Goal: Find specific page/section: Find specific page/section

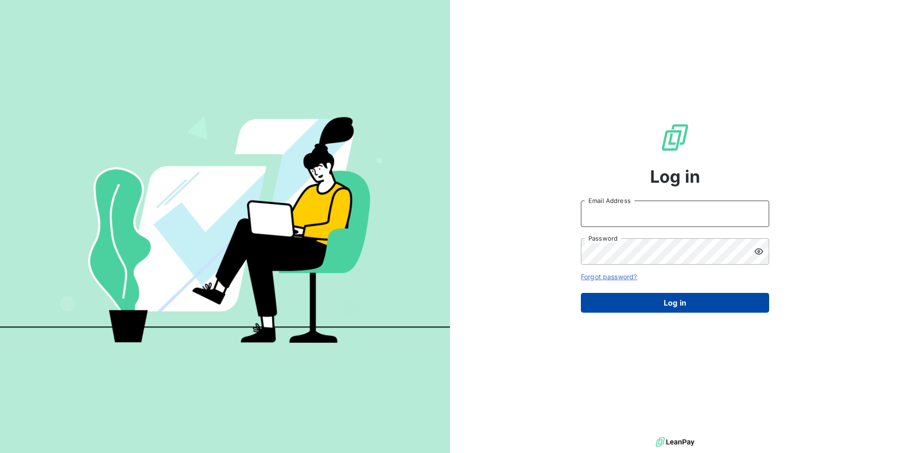
type input "[EMAIL_ADDRESS][DOMAIN_NAME]"
click at [677, 303] on button "Log in" at bounding box center [675, 303] width 188 height 20
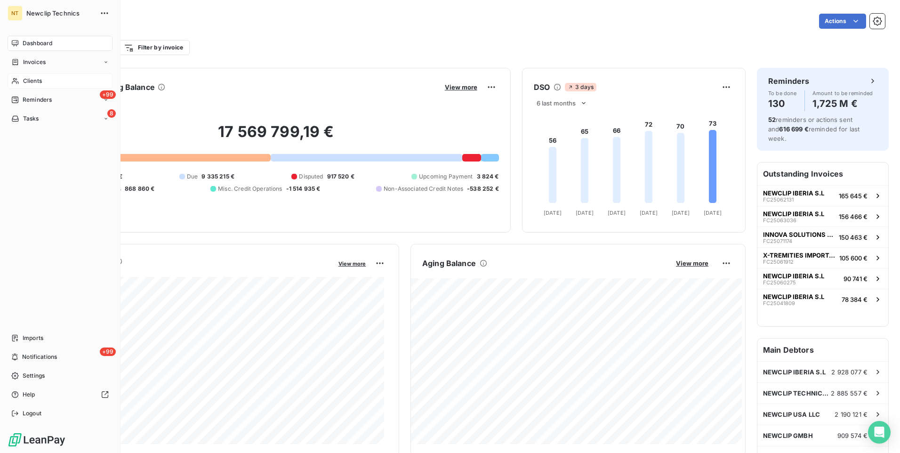
click at [25, 78] on span "Clients" at bounding box center [32, 81] width 19 height 8
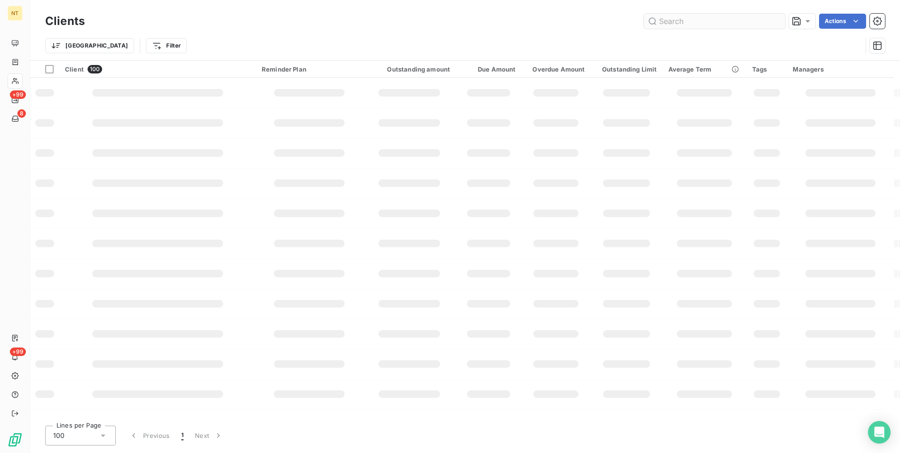
click at [681, 22] on input "text" at bounding box center [714, 21] width 141 height 15
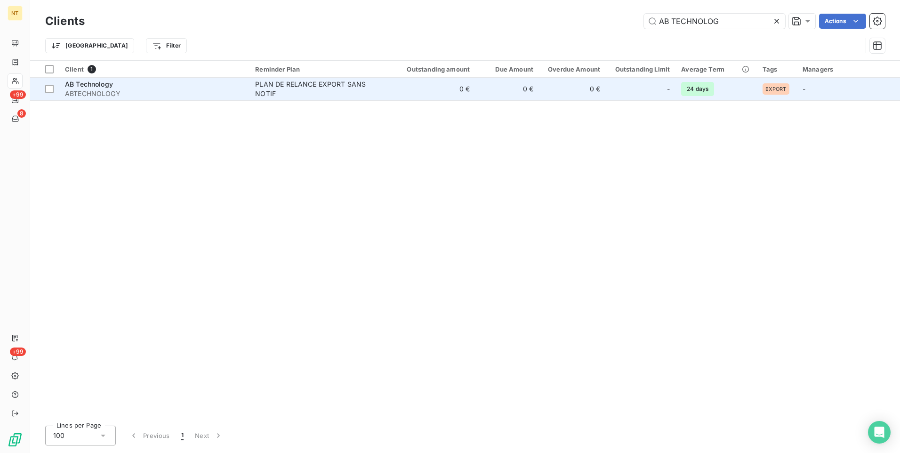
type input "AB TECHNOLOG"
click at [142, 89] on span "ABTECHNOLOGY" at bounding box center [154, 93] width 179 height 9
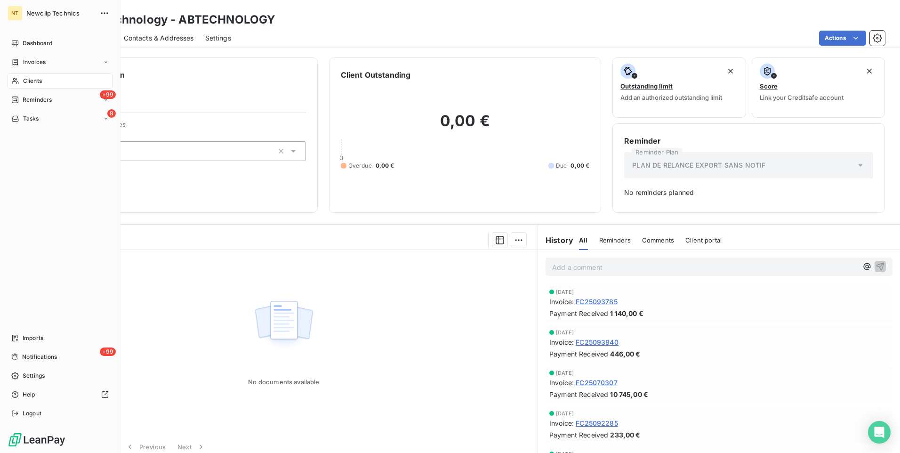
click at [32, 80] on span "Clients" at bounding box center [32, 81] width 19 height 8
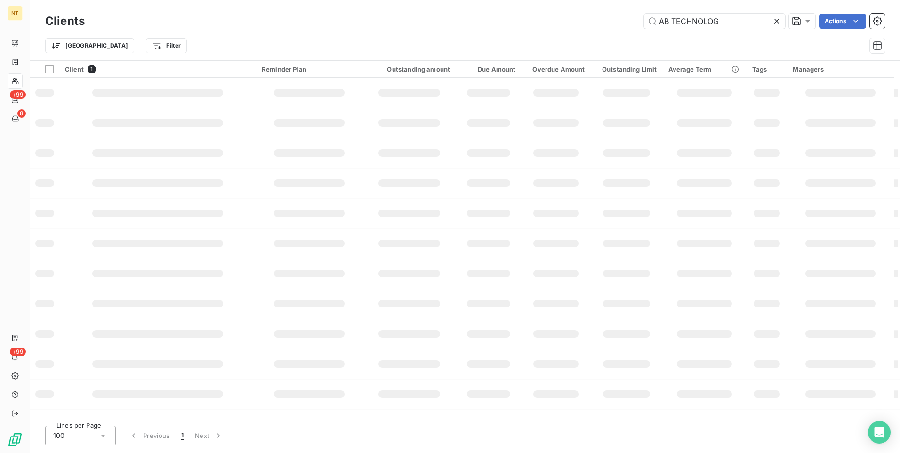
drag, startPoint x: 732, startPoint y: 24, endPoint x: 550, endPoint y: 2, distance: 183.5
click at [546, 7] on div "Clients AB TECHNOLOG Actions Trier Filter" at bounding box center [465, 30] width 870 height 60
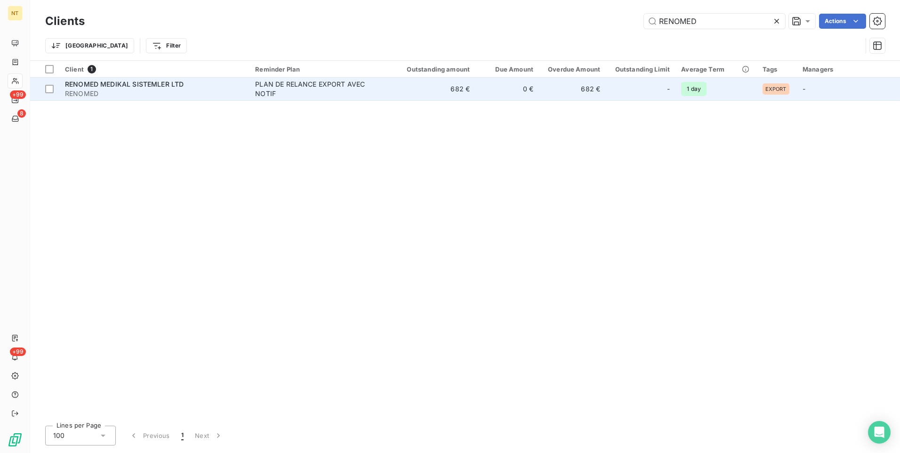
type input "RENOMED"
click at [126, 95] on span "RENOMED" at bounding box center [154, 93] width 179 height 9
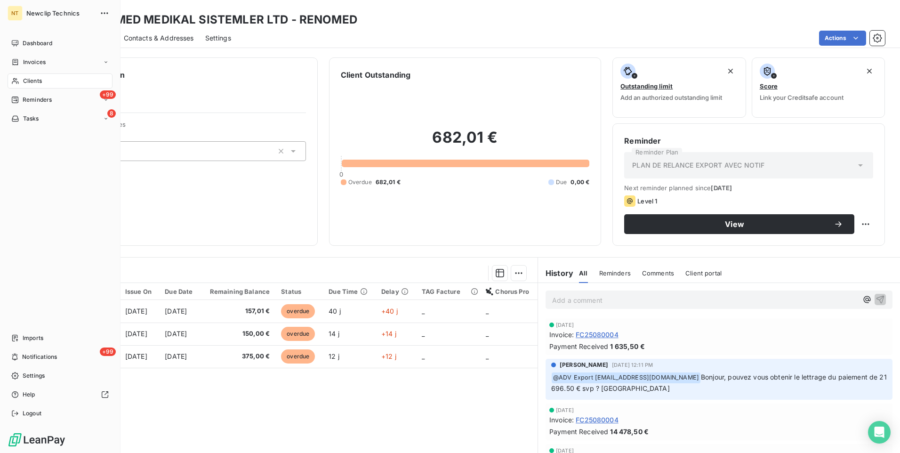
click at [28, 80] on span "Clients" at bounding box center [32, 81] width 19 height 8
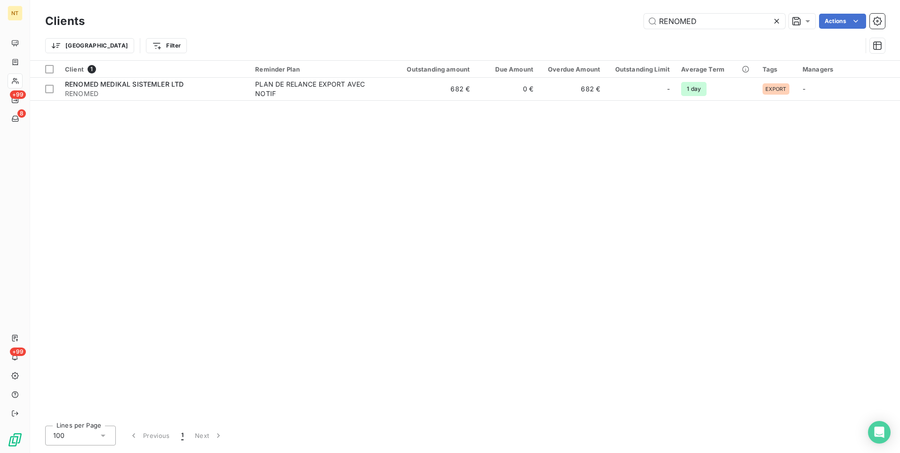
drag, startPoint x: 706, startPoint y: 23, endPoint x: 643, endPoint y: 20, distance: 63.2
click at [643, 20] on div "RENOMED Actions" at bounding box center [490, 21] width 789 height 15
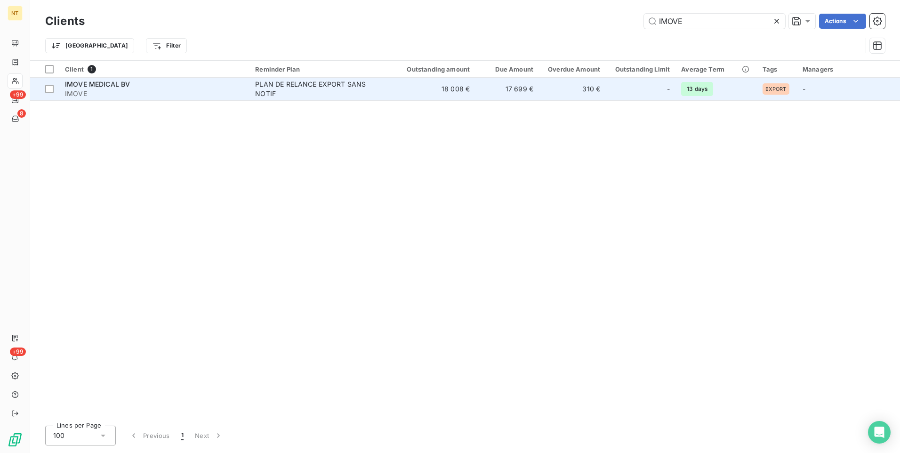
type input "IMOVE"
click at [110, 84] on span "IMOVE MEDICAL BV" at bounding box center [97, 84] width 65 height 8
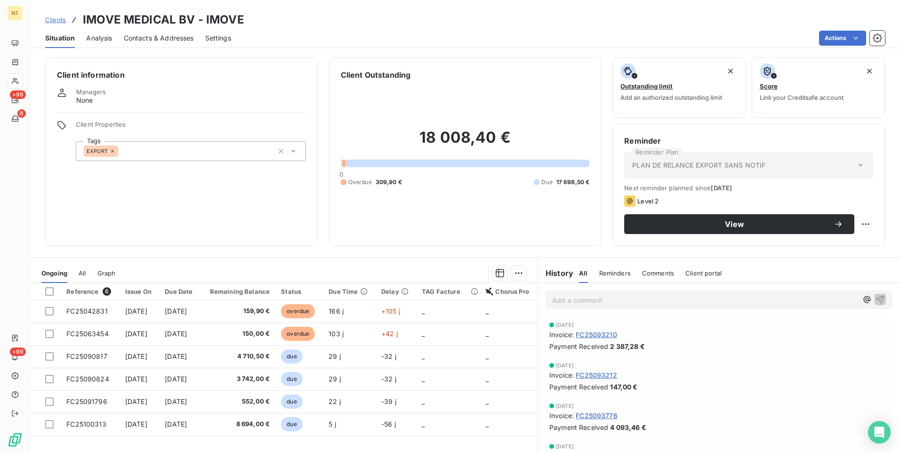
click at [82, 271] on span "All" at bounding box center [82, 273] width 7 height 8
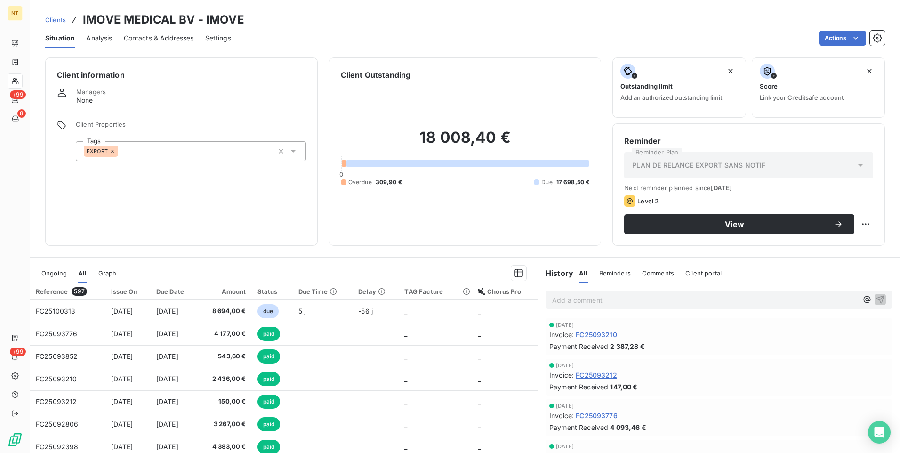
click at [58, 270] on span "Ongoing" at bounding box center [53, 273] width 25 height 8
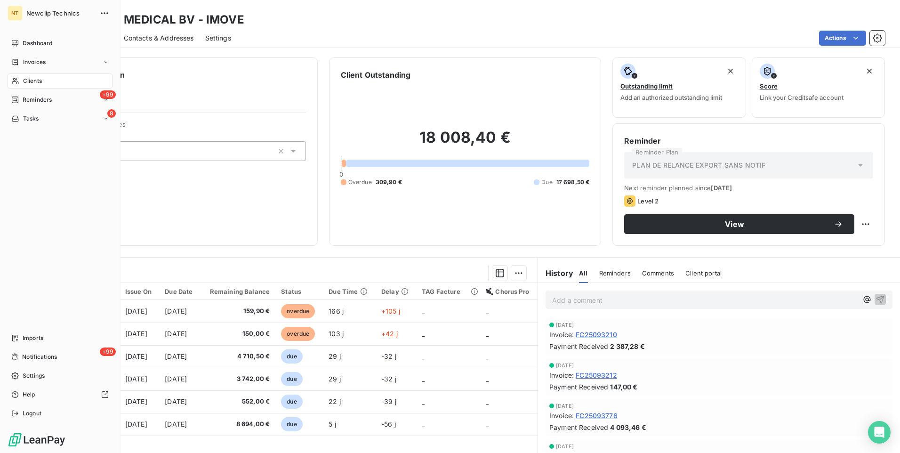
click at [24, 78] on span "Clients" at bounding box center [32, 81] width 19 height 8
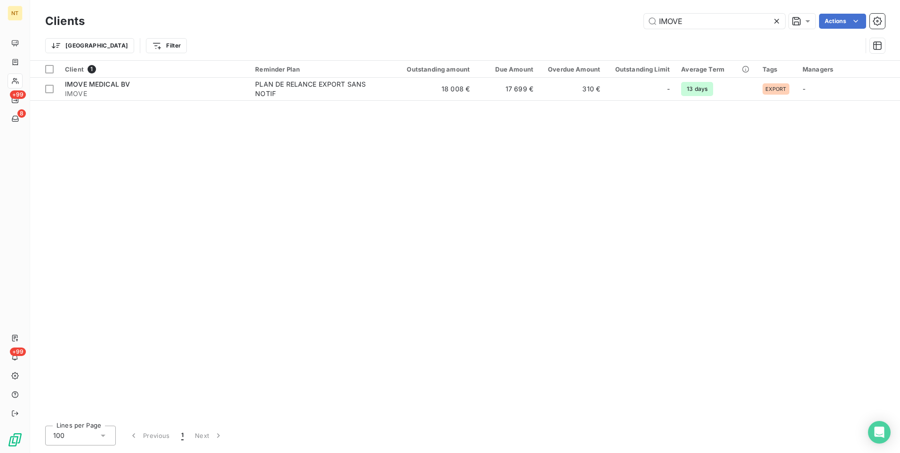
drag, startPoint x: 730, startPoint y: 24, endPoint x: 619, endPoint y: 20, distance: 110.3
click at [619, 20] on div "IMOVE Actions" at bounding box center [490, 21] width 789 height 15
click at [719, 21] on icon at bounding box center [777, 21] width 5 height 5
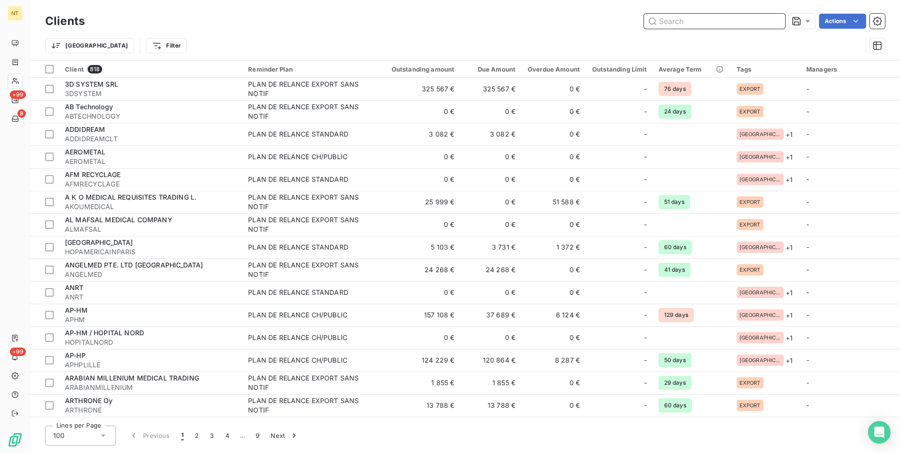
click at [677, 20] on input "text" at bounding box center [714, 21] width 141 height 15
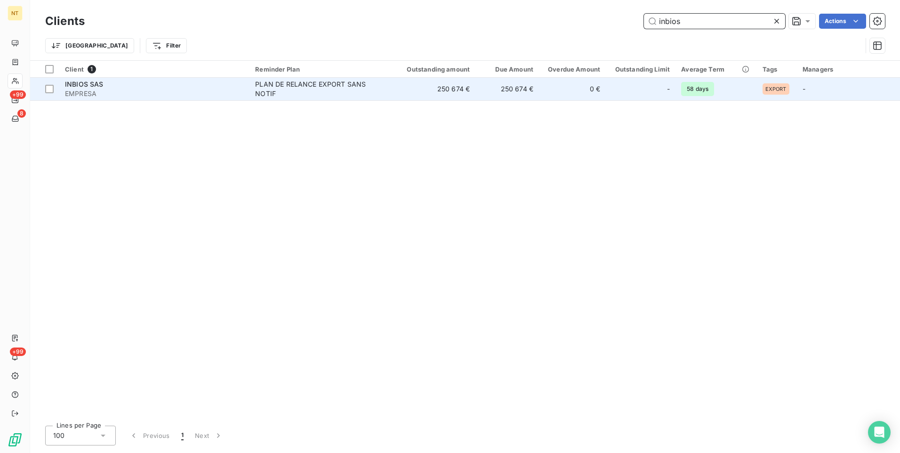
type input "inbios"
click at [129, 90] on span "EMPRESA" at bounding box center [154, 93] width 179 height 9
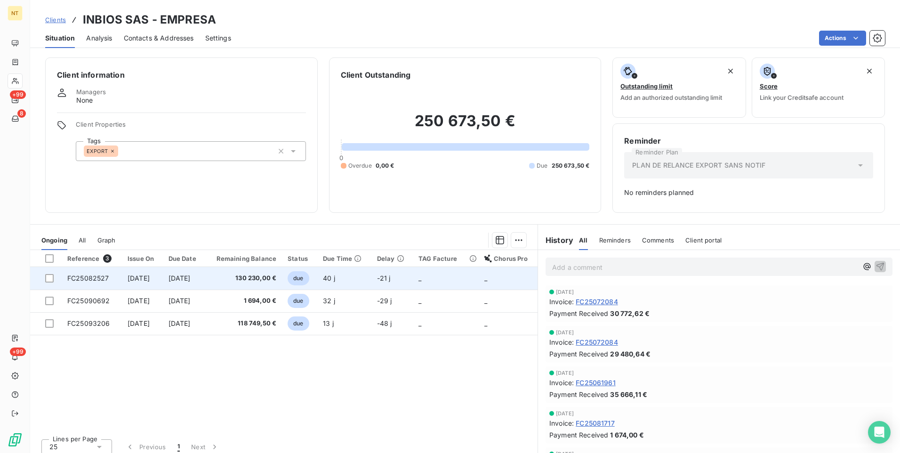
click at [191, 274] on span "[DATE]" at bounding box center [180, 278] width 22 height 8
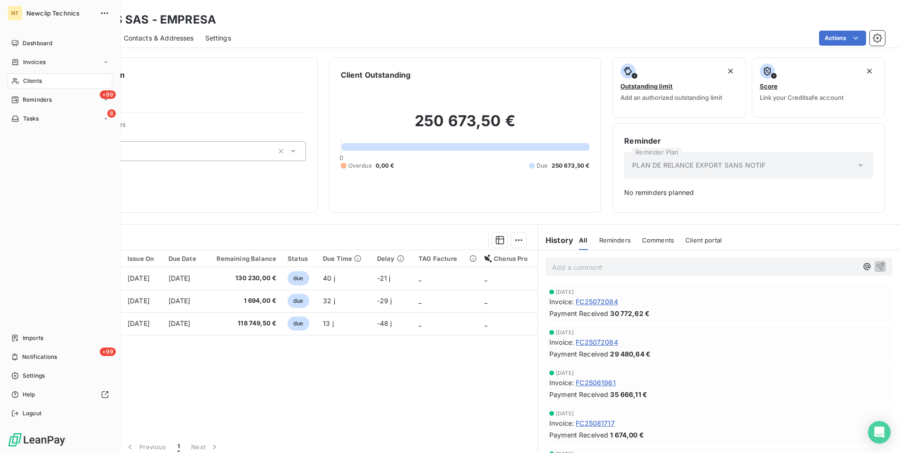
click at [45, 78] on div "Clients" at bounding box center [60, 80] width 105 height 15
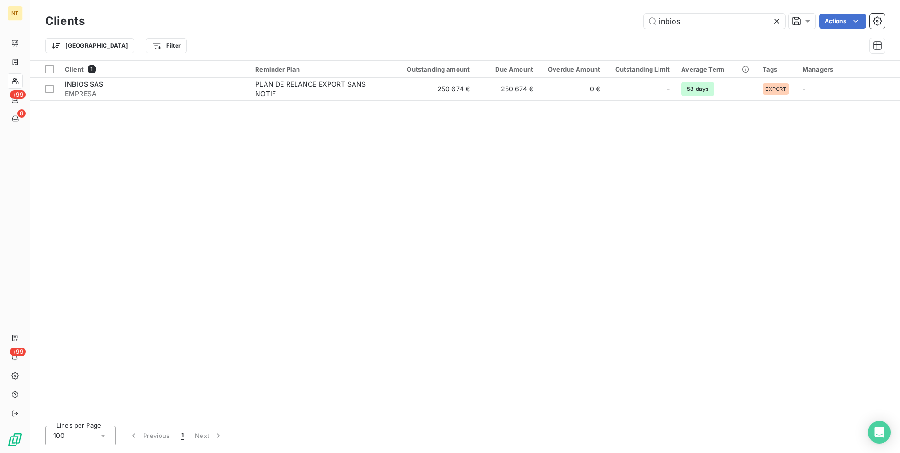
drag, startPoint x: 701, startPoint y: 21, endPoint x: 572, endPoint y: 38, distance: 130.7
click at [572, 38] on div "Clients inbios Actions Trier Filter" at bounding box center [465, 35] width 840 height 49
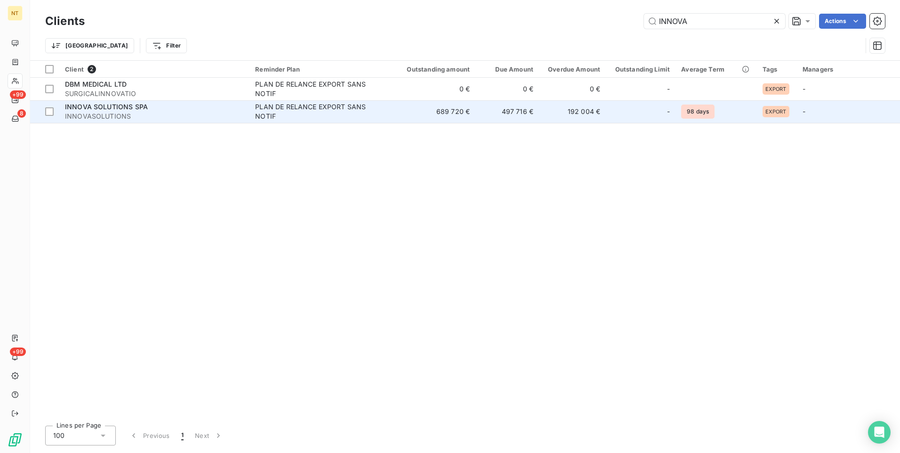
type input "INNOVA"
click at [109, 107] on span "INNOVA SOLUTIONS SPA" at bounding box center [106, 107] width 83 height 8
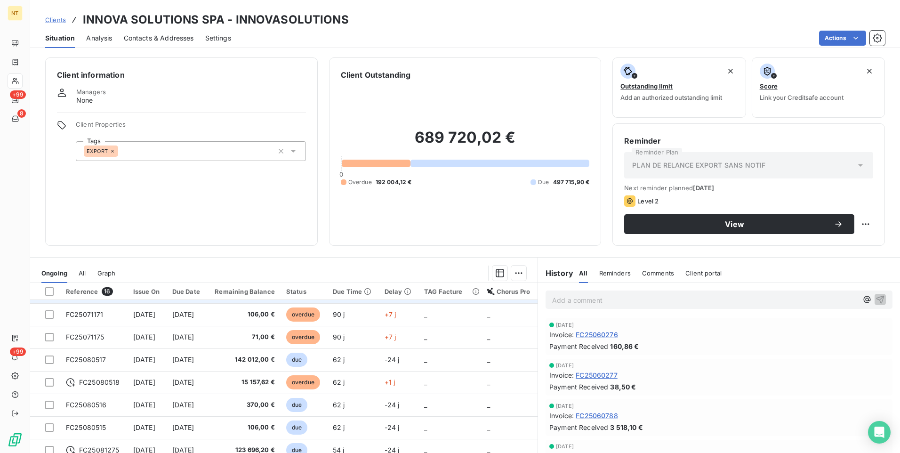
scroll to position [94, 0]
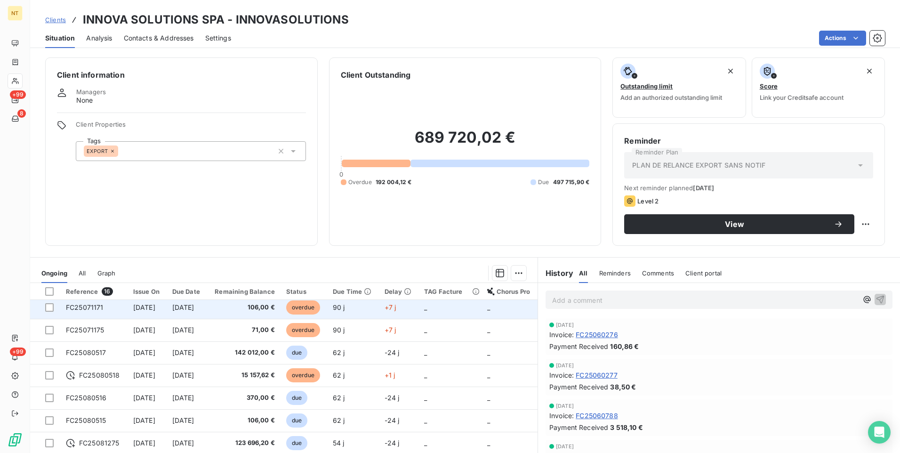
click at [141, 307] on span "[DATE]" at bounding box center [144, 307] width 22 height 8
